Goal: Task Accomplishment & Management: Use online tool/utility

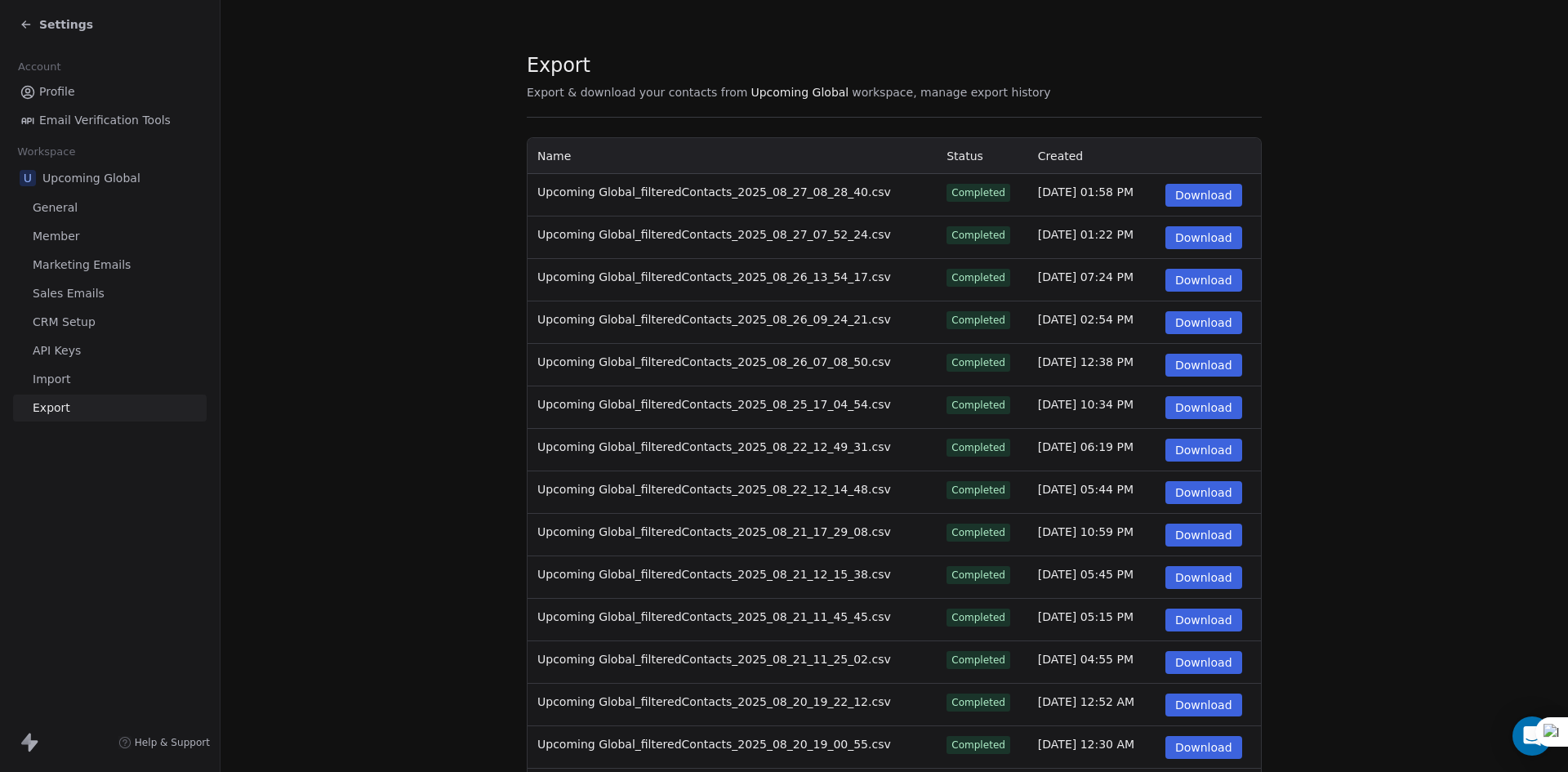
click at [66, 24] on span "Settings" at bounding box center [66, 24] width 54 height 16
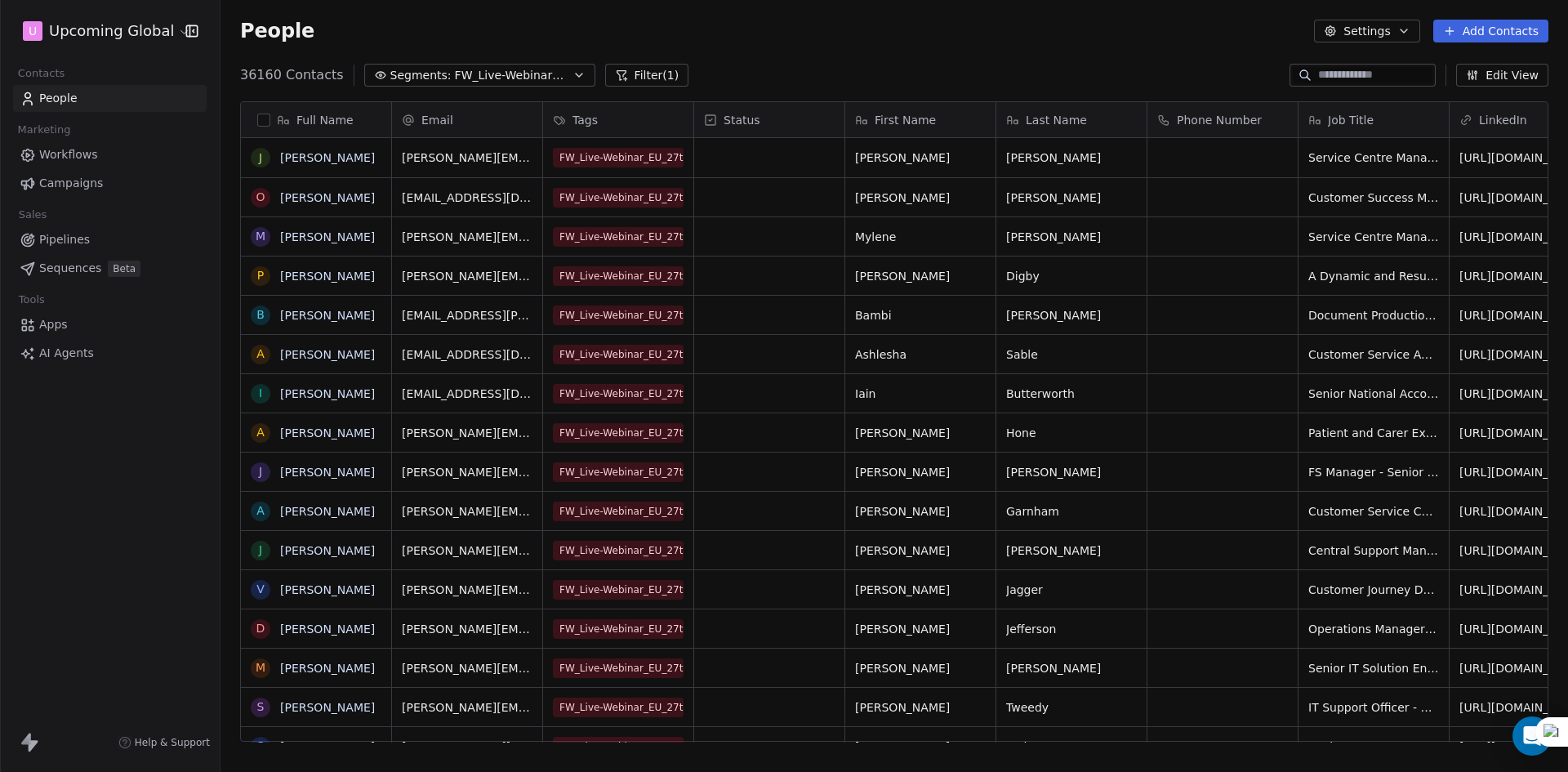
scroll to position [667, 1336]
click at [464, 67] on span "FW_Live-Webinar_EU_27thAugust'25" at bounding box center [512, 76] width 114 height 17
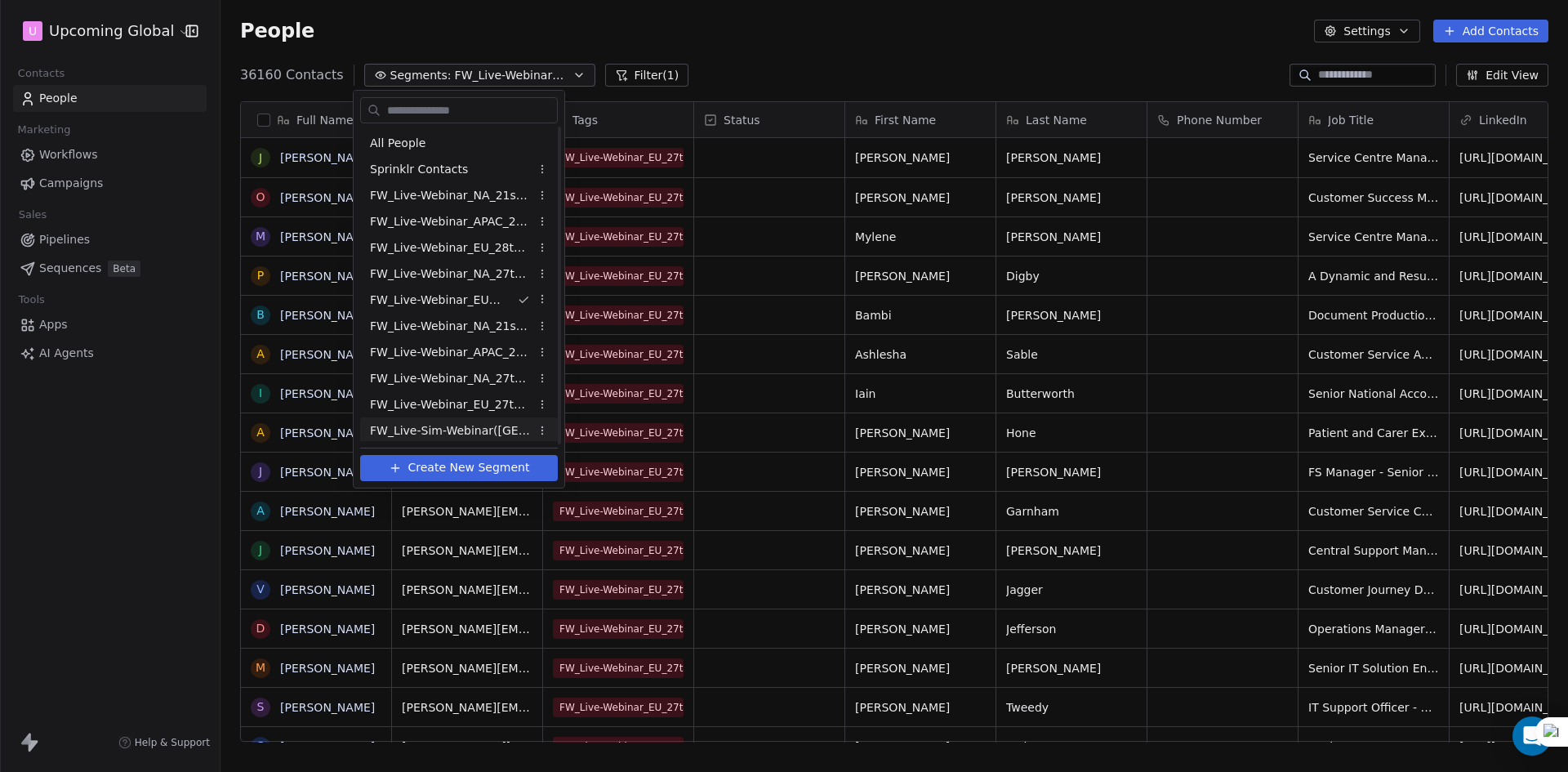
scroll to position [81, 0]
click at [466, 426] on span "FW_Live-Sim-Webinar-25 Sept'25 -[GEOGRAPHIC_DATA] [GEOGRAPHIC_DATA]" at bounding box center [450, 429] width 160 height 17
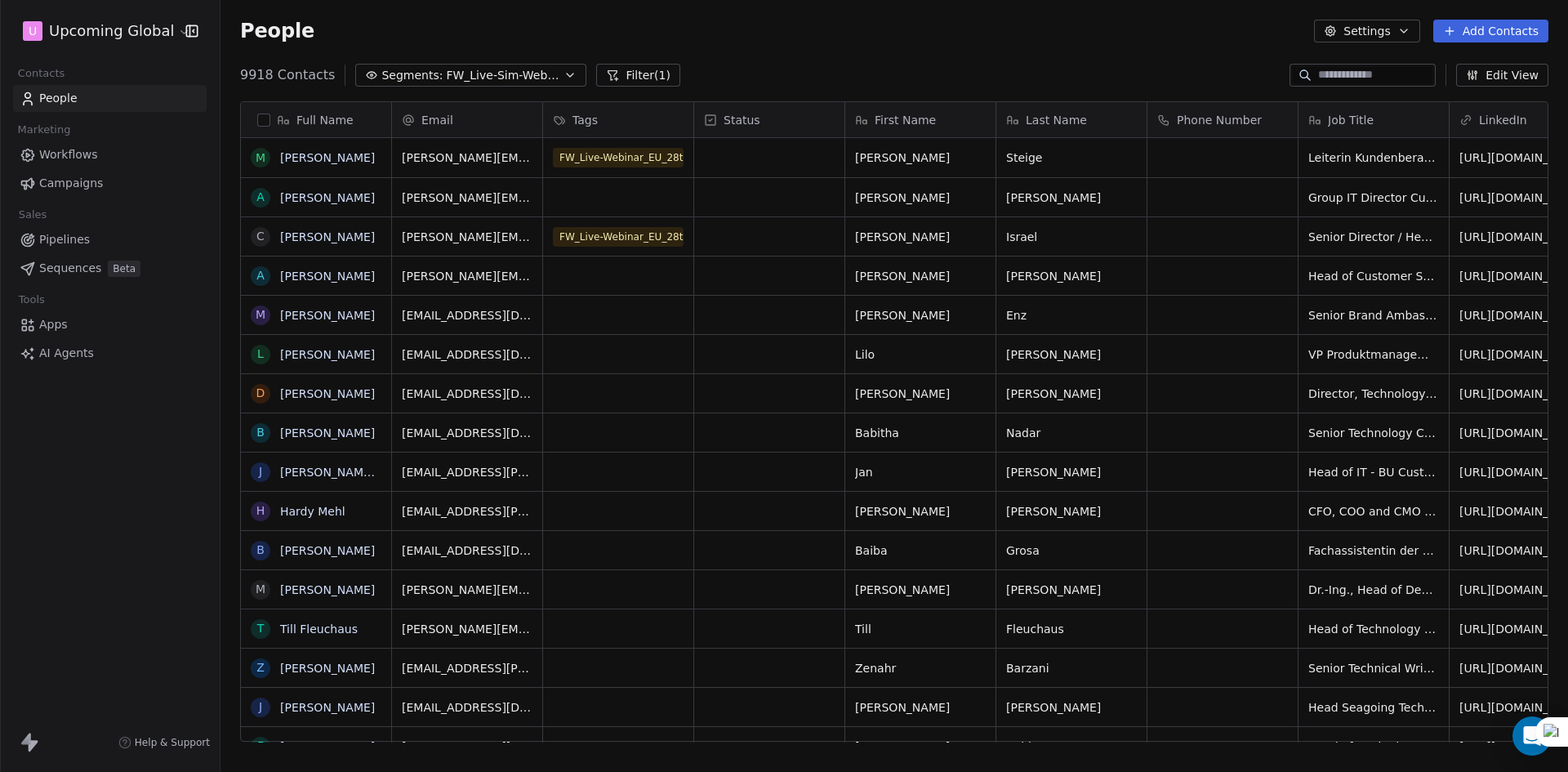
scroll to position [667, 1336]
click at [523, 81] on span "FW_Live-Sim-Webinar-25 Sept'25 -[GEOGRAPHIC_DATA] [GEOGRAPHIC_DATA]" at bounding box center [502, 76] width 114 height 17
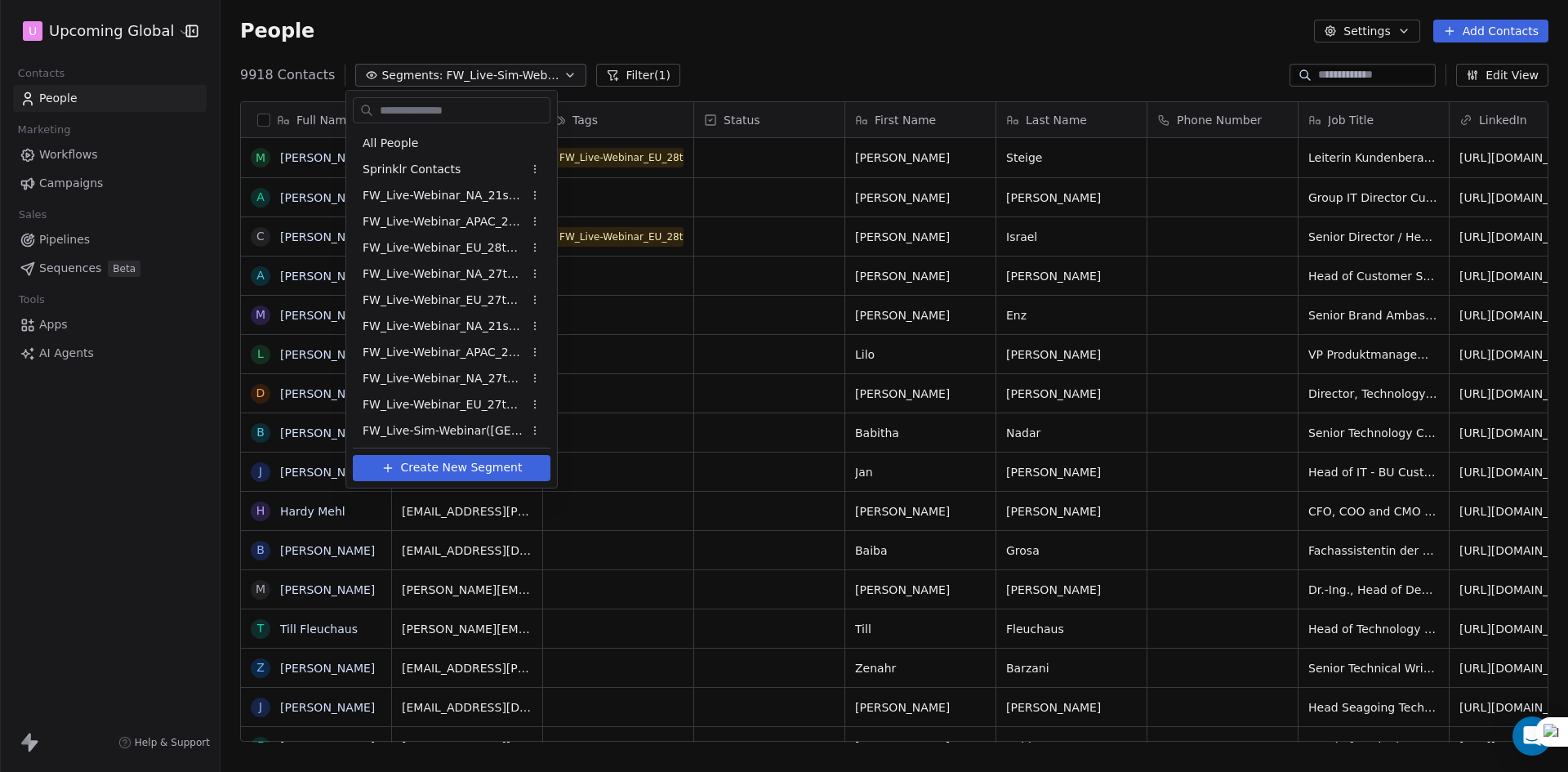
scroll to position [81, 0]
click at [560, 22] on html "U Upcoming Global Contacts People Marketing Workflows Campaigns Sales Pipelines…" at bounding box center [784, 386] width 1568 height 772
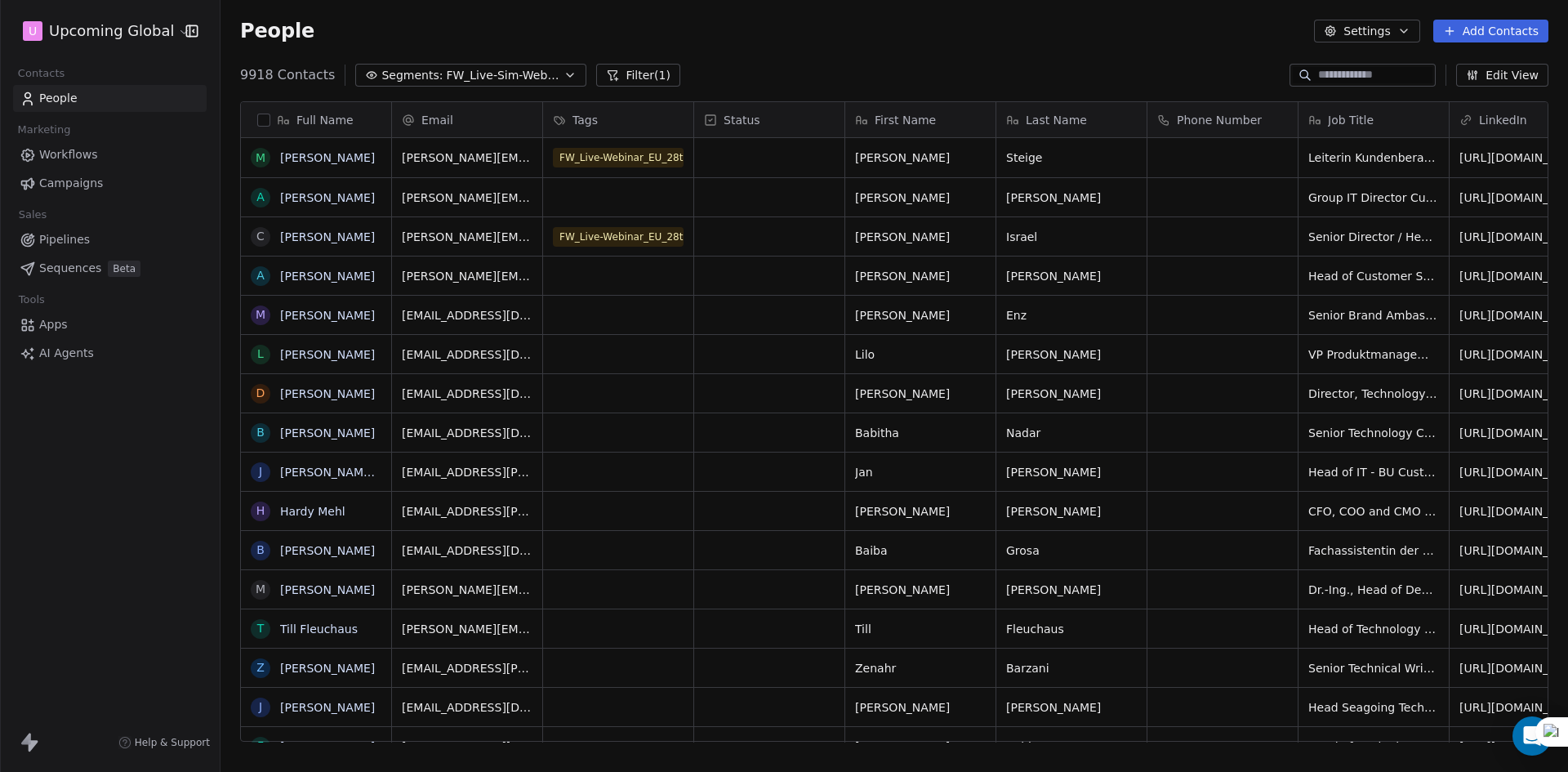
click at [265, 115] on button "button" at bounding box center [263, 120] width 13 height 13
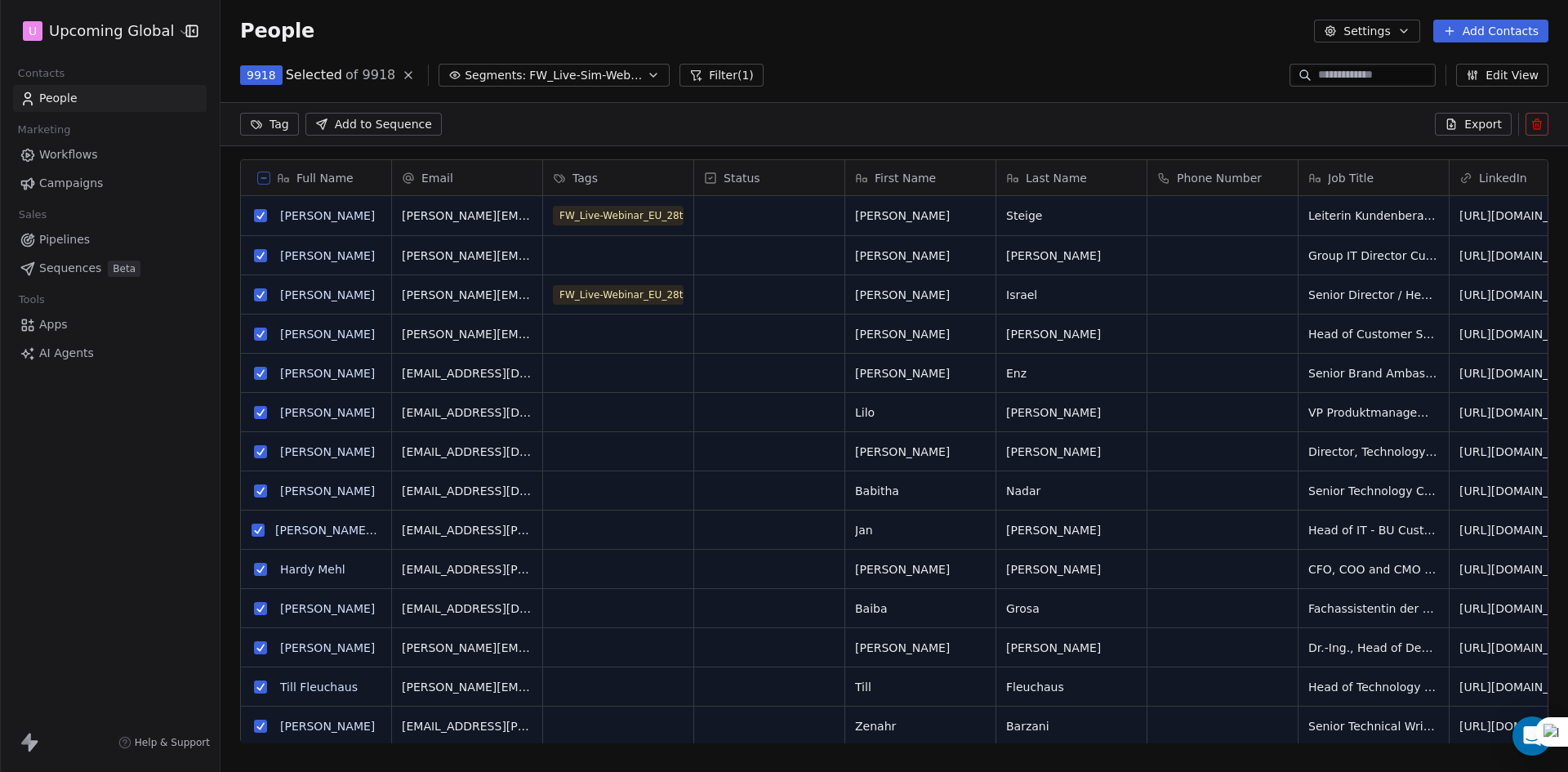
scroll to position [609, 1336]
click at [1491, 127] on span "Export" at bounding box center [1484, 124] width 38 height 16
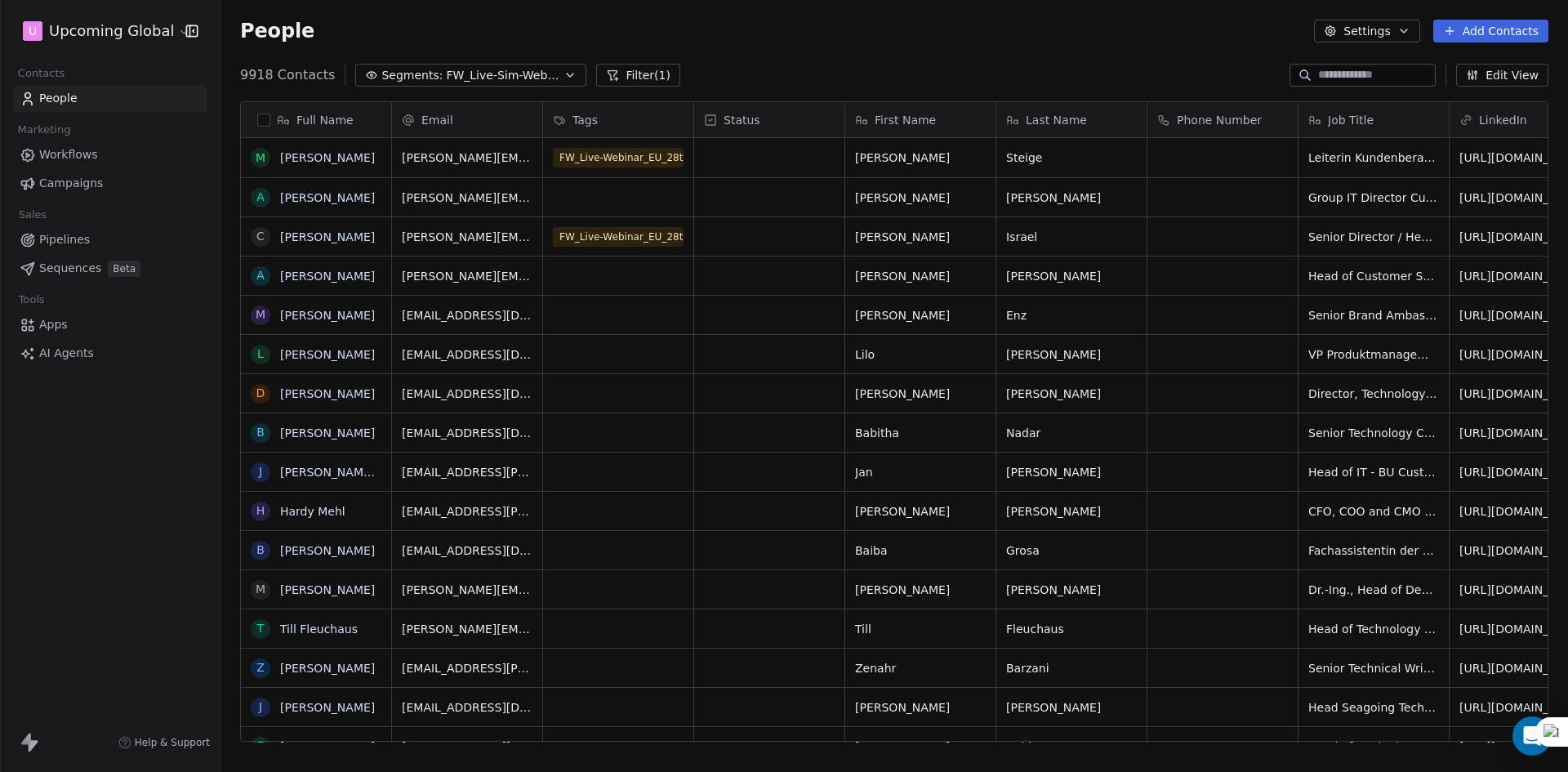
scroll to position [667, 1336]
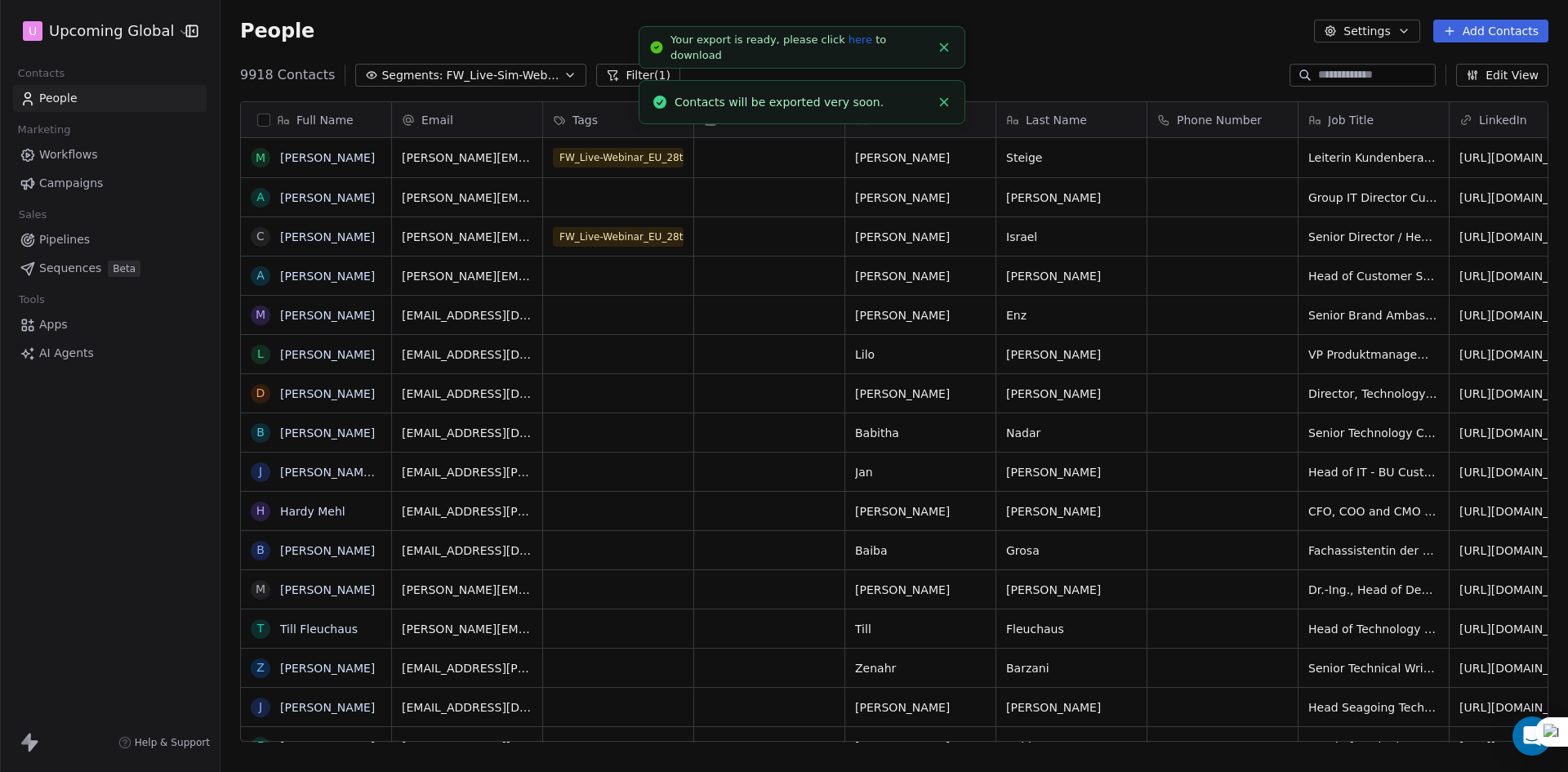
click at [849, 43] on link "here" at bounding box center [861, 40] width 24 height 12
